Goal: Task Accomplishment & Management: Use online tool/utility

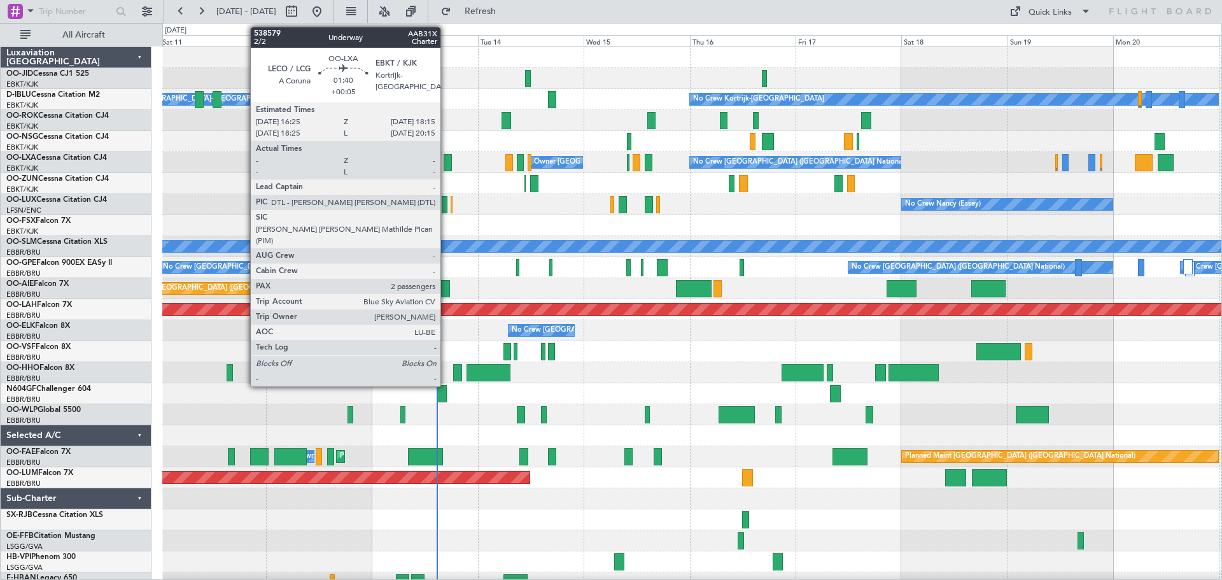
click at [446, 159] on div at bounding box center [447, 162] width 8 height 17
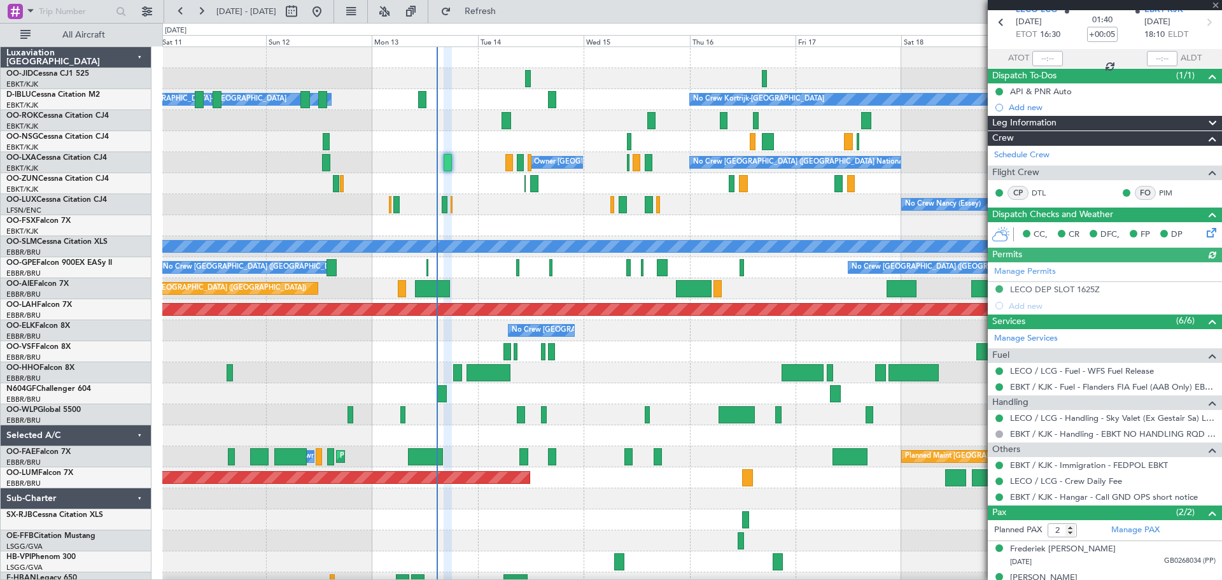
scroll to position [74, 0]
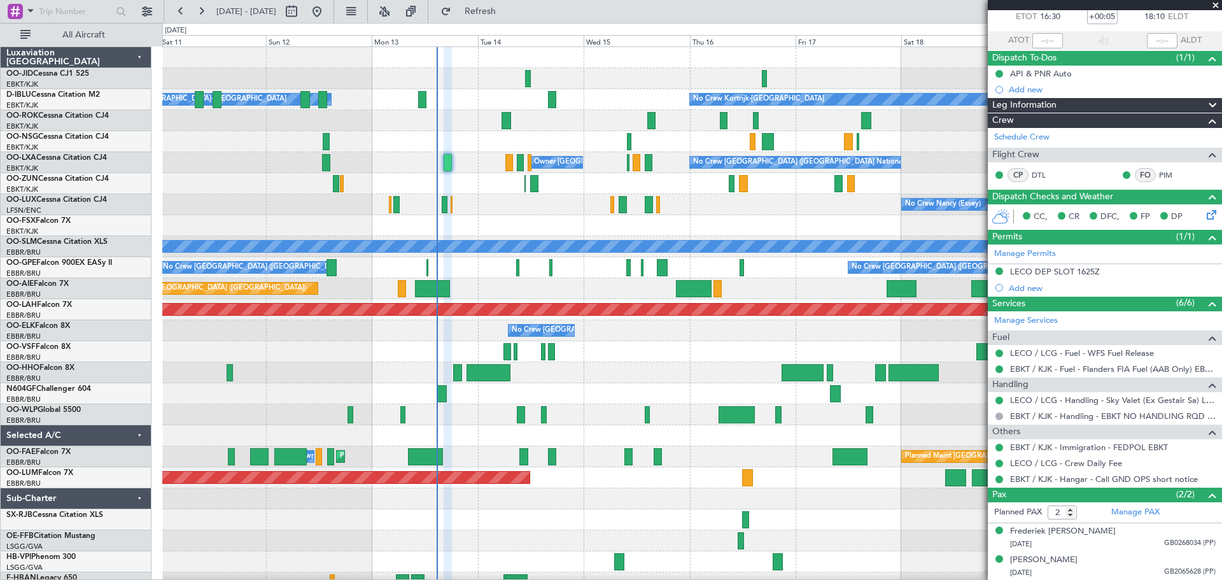
click at [1213, 3] on span at bounding box center [1215, 5] width 13 height 11
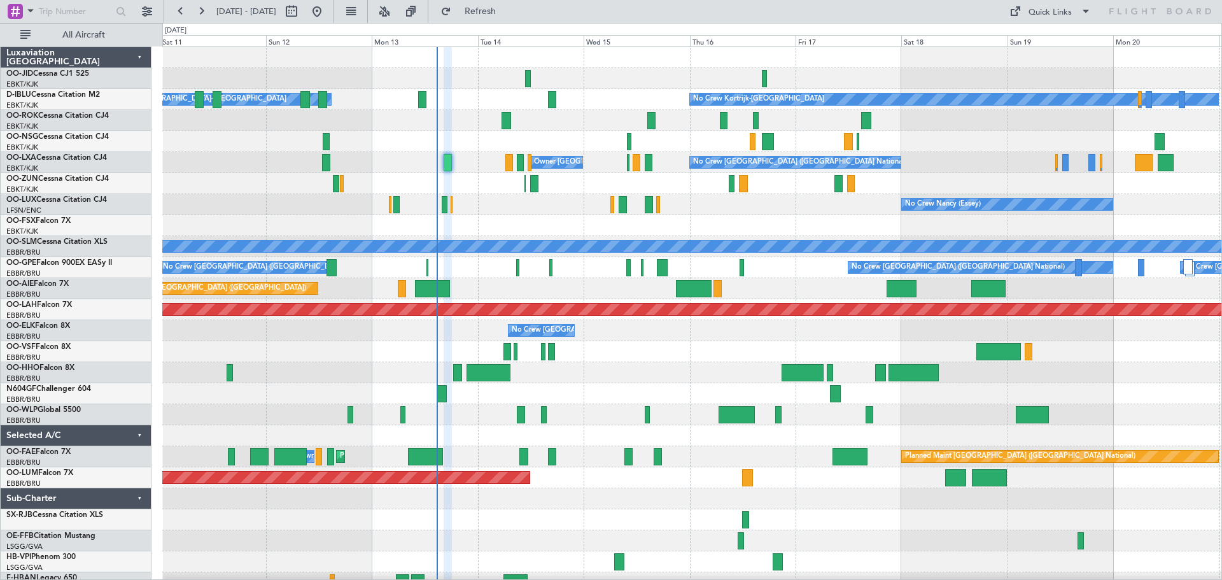
type input "0"
